Goal: Navigation & Orientation: Understand site structure

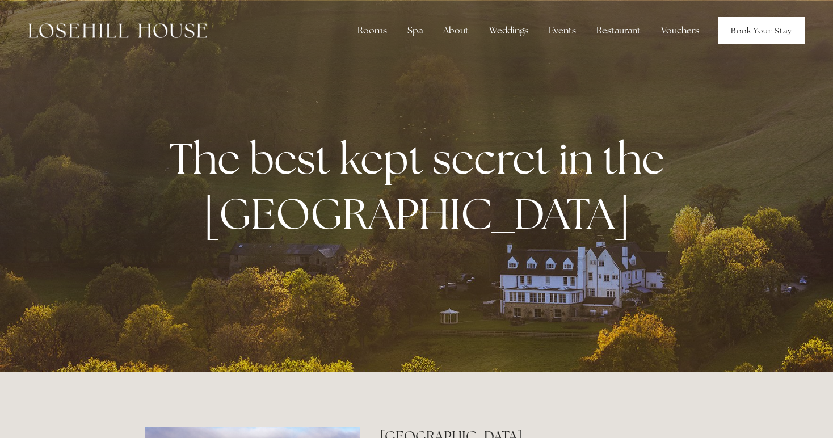
click at [769, 39] on link "Book Your Stay" at bounding box center [762, 30] width 86 height 27
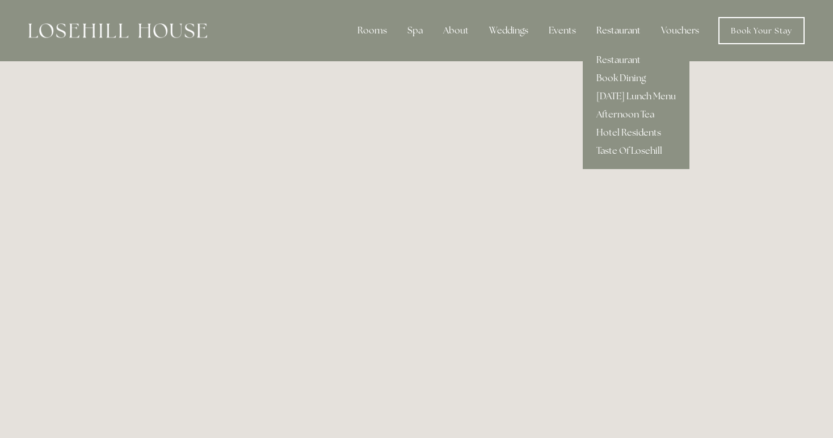
click at [590, 20] on div "Restaurant" at bounding box center [619, 30] width 62 height 23
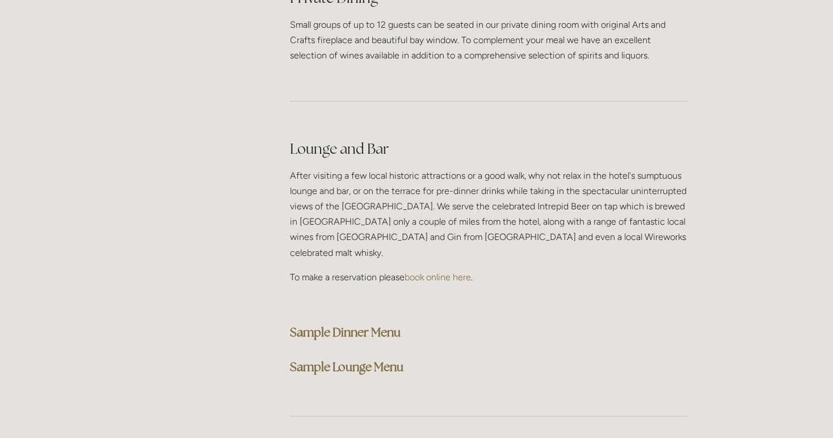
scroll to position [2861, 0]
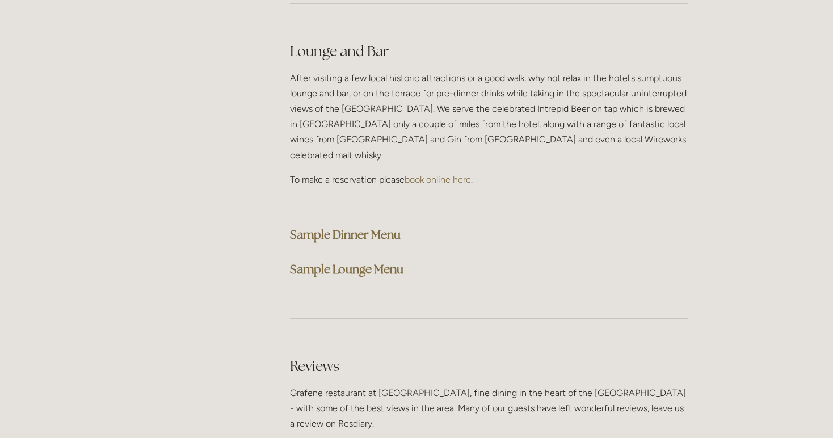
click at [333, 227] on strong "Sample Dinner Menu" at bounding box center [345, 234] width 111 height 15
click at [331, 262] on strong "Sample Lounge Menu" at bounding box center [347, 269] width 114 height 15
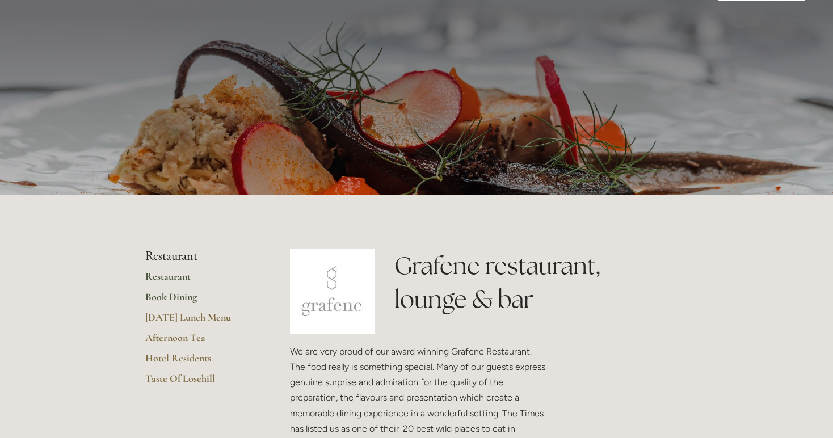
scroll to position [45, 0]
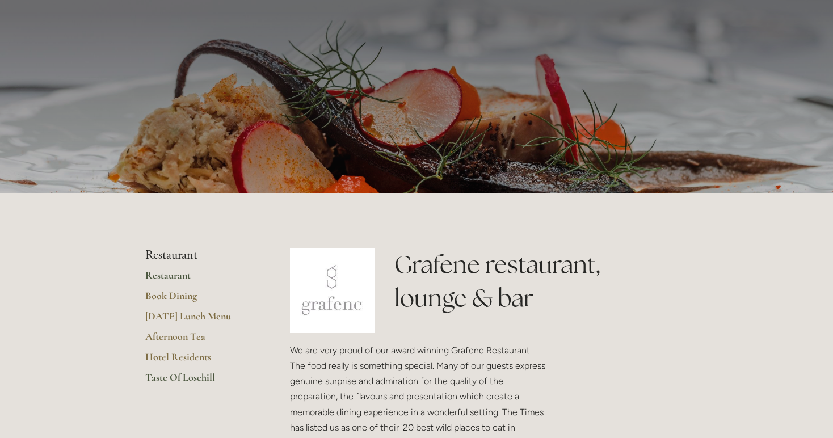
click at [182, 382] on link "Taste Of Losehill" at bounding box center [199, 381] width 108 height 20
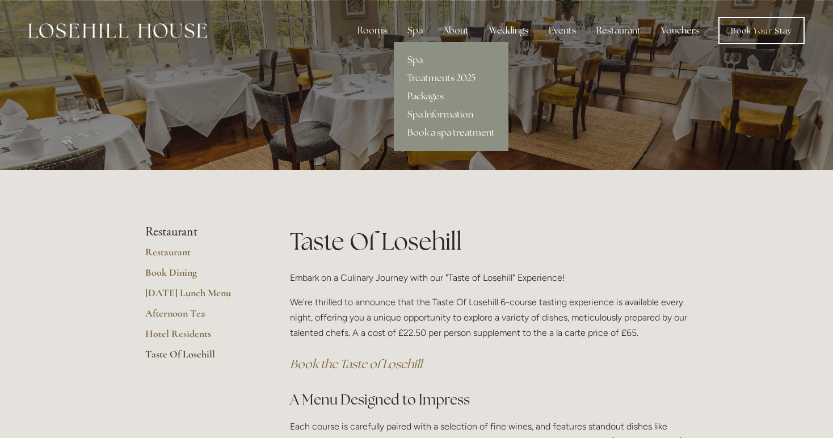
click at [424, 97] on link "Packages" at bounding box center [451, 96] width 115 height 18
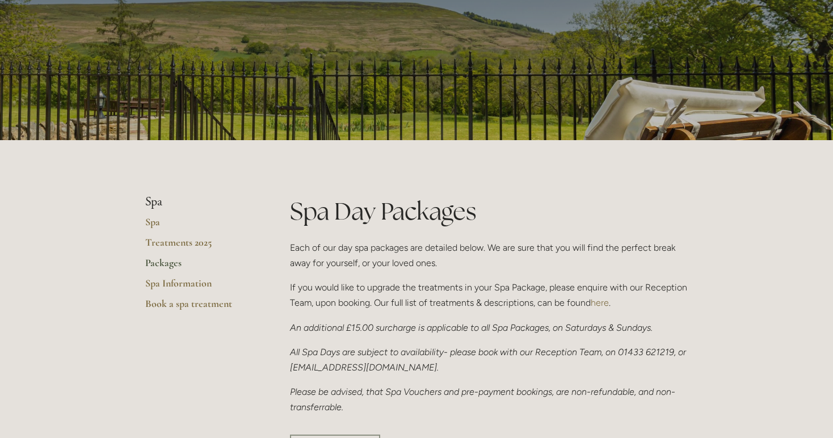
scroll to position [188, 0]
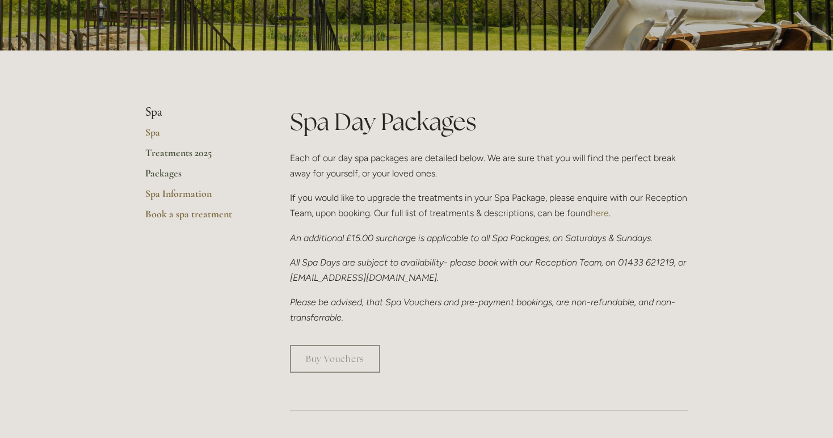
click at [152, 153] on link "Treatments 2025" at bounding box center [199, 156] width 108 height 20
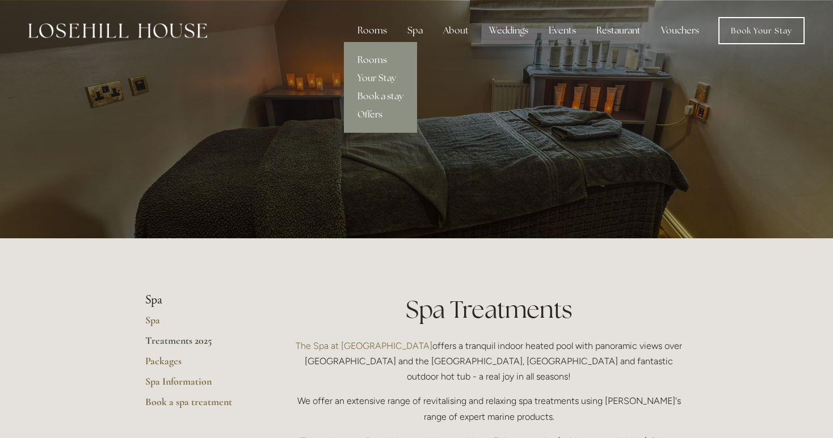
click at [370, 57] on link "Rooms" at bounding box center [380, 60] width 73 height 18
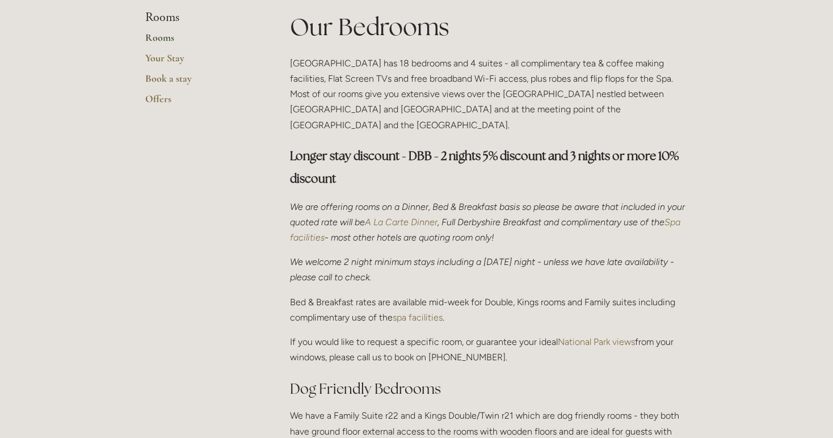
scroll to position [287, 0]
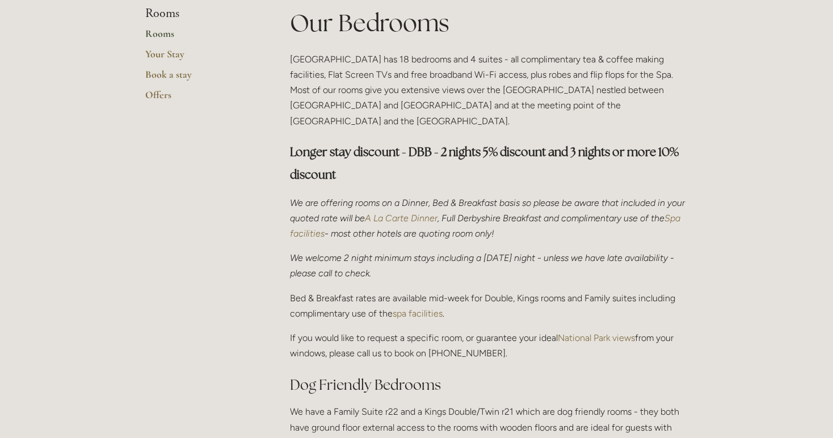
click at [413, 213] on em "A La Carte Dinner" at bounding box center [401, 218] width 73 height 11
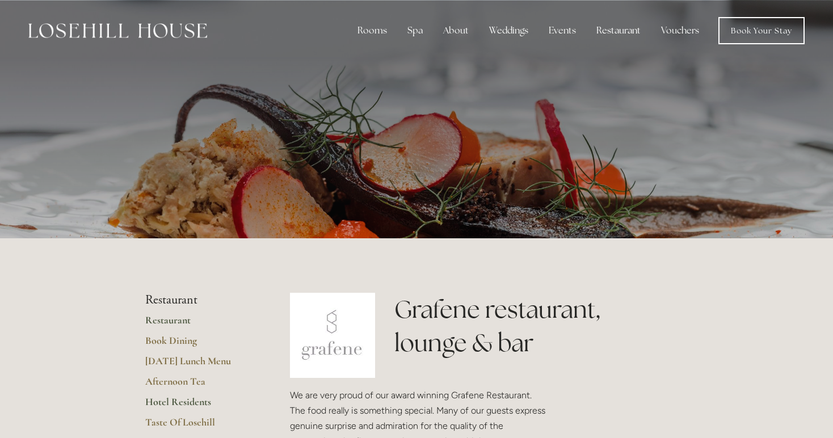
click at [200, 408] on link "Hotel Residents" at bounding box center [199, 406] width 108 height 20
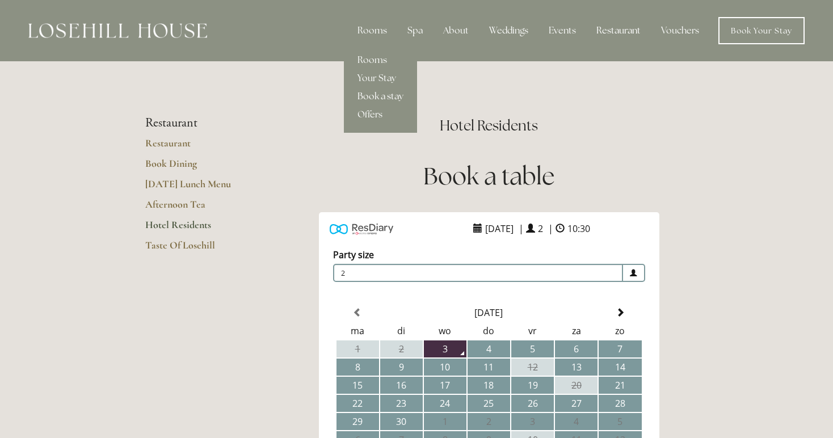
click at [368, 100] on link "Book a stay" at bounding box center [380, 96] width 73 height 18
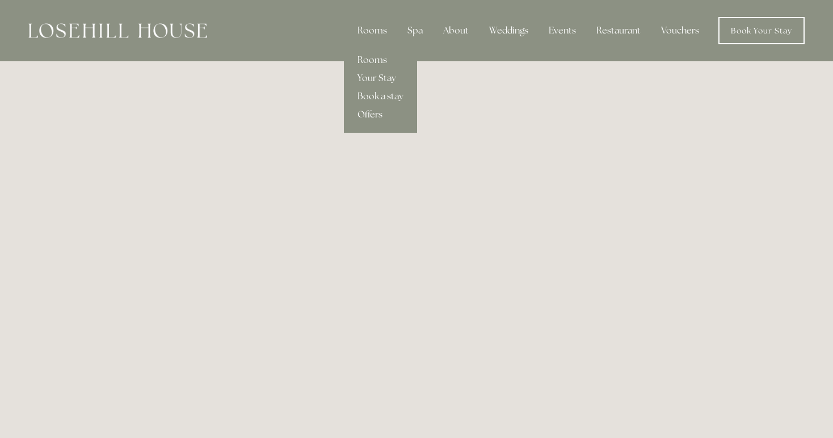
click at [376, 110] on link "Offers" at bounding box center [380, 115] width 73 height 18
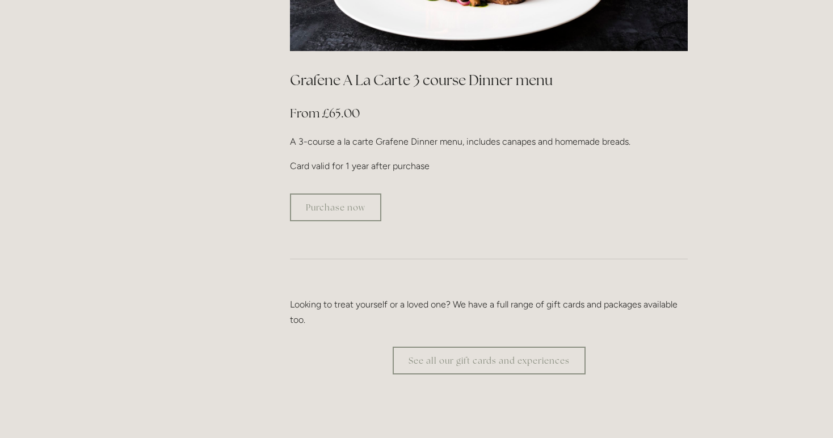
scroll to position [2092, 0]
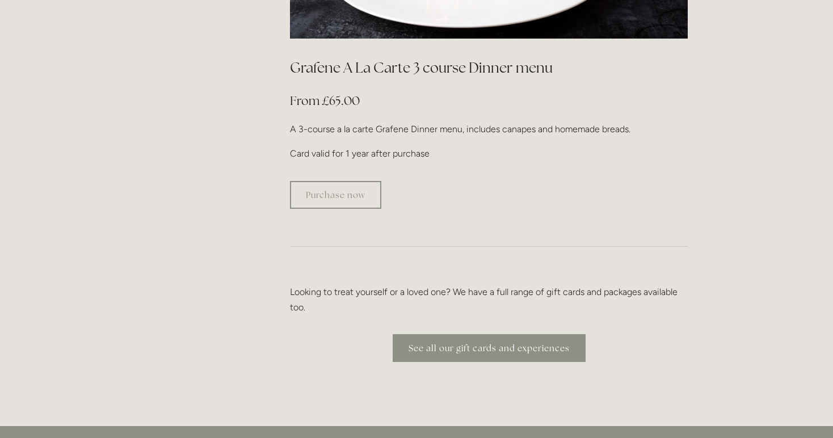
click at [488, 334] on link "See all our gift cards and experiences" at bounding box center [489, 348] width 193 height 28
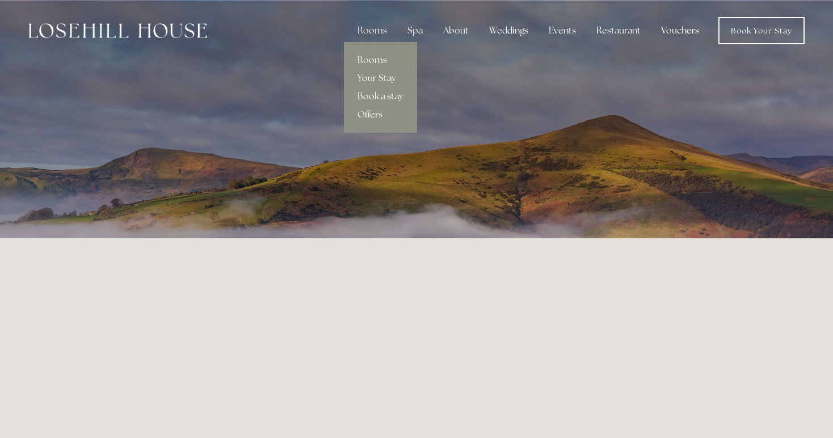
click at [372, 98] on link "Book a stay" at bounding box center [380, 96] width 73 height 18
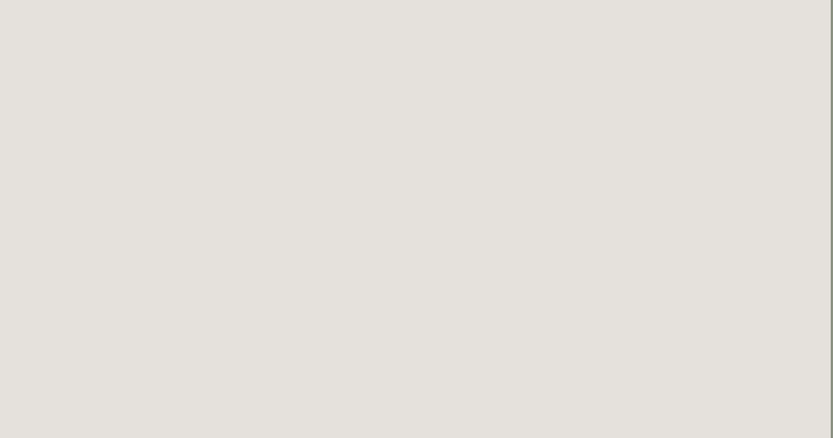
scroll to position [0, 2]
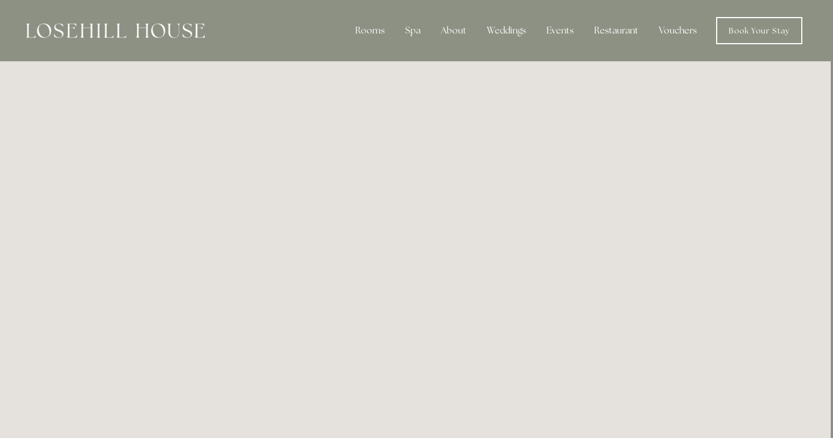
click at [157, 25] on img at bounding box center [115, 30] width 179 height 15
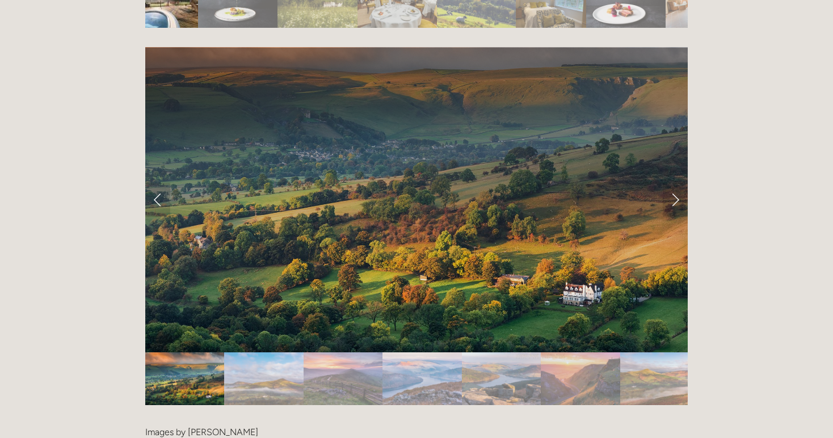
scroll to position [2464, 0]
